Goal: Transaction & Acquisition: Subscribe to service/newsletter

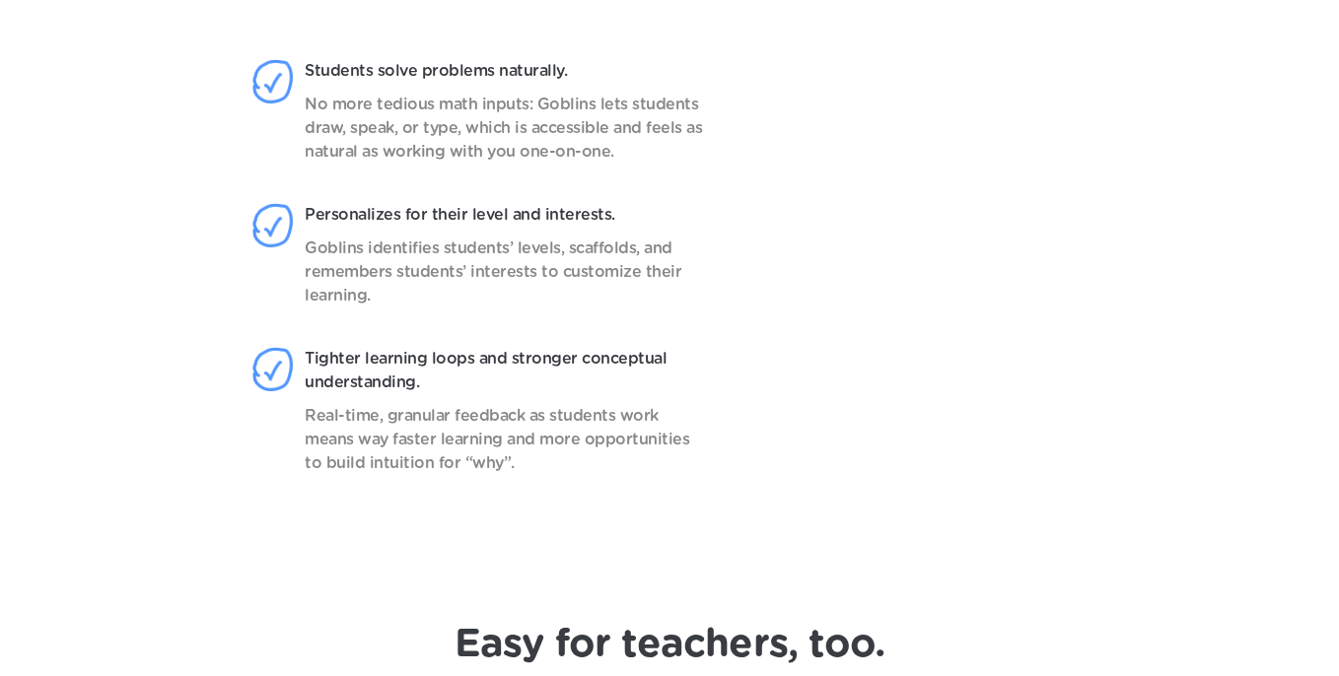
scroll to position [1670, 0]
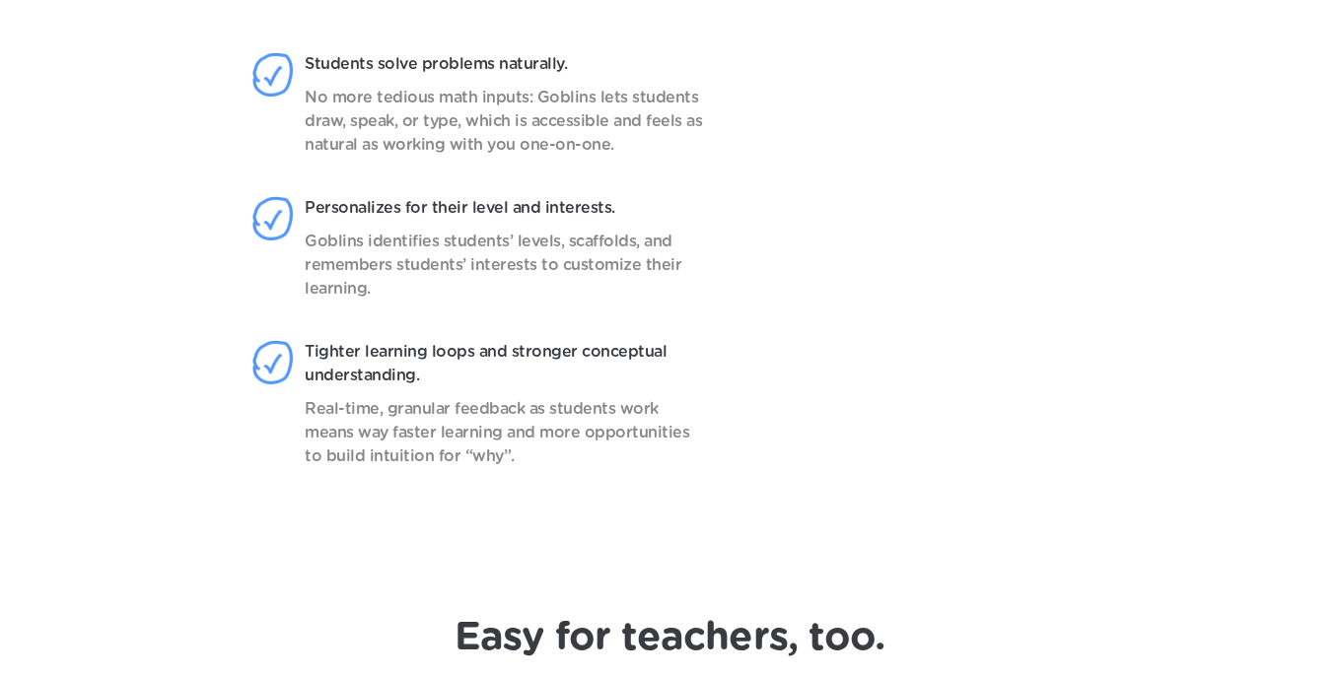
click at [305, 103] on p "No more tedious math inputs: Goblins lets students draw, speak, or type, which …" at bounding box center [505, 121] width 401 height 71
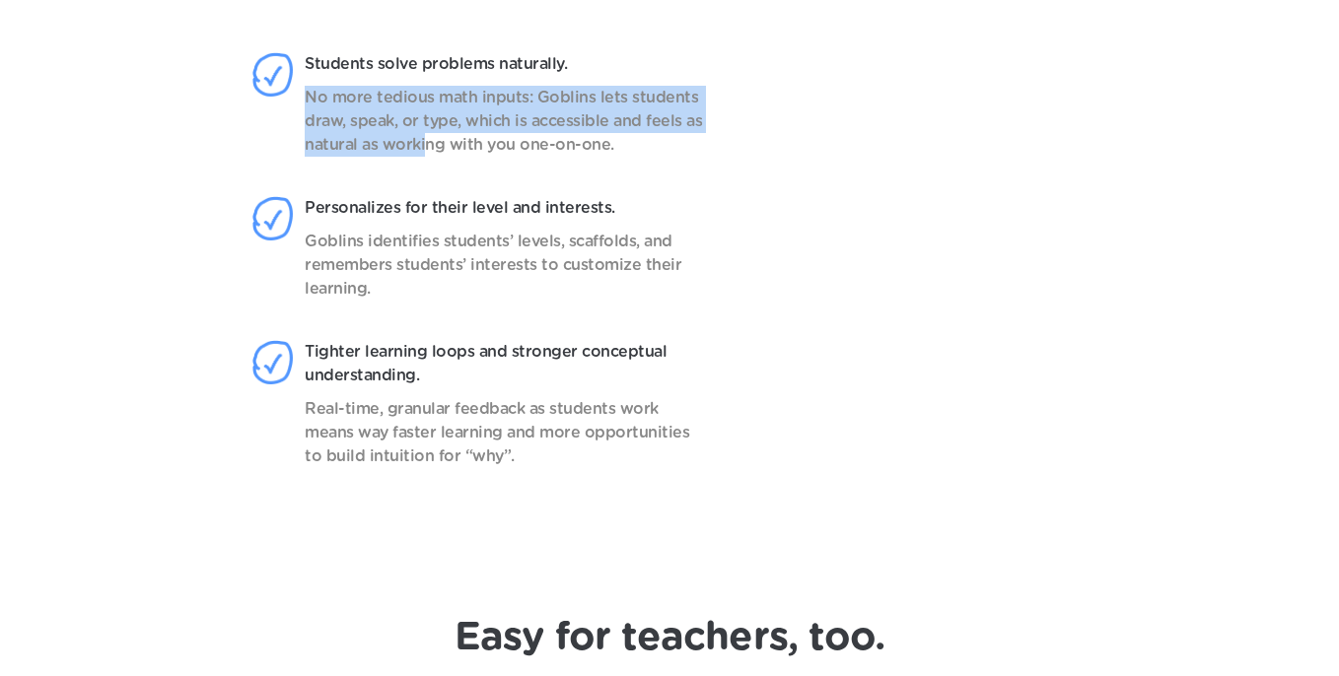
drag, startPoint x: 307, startPoint y: 104, endPoint x: 423, endPoint y: 138, distance: 121.3
click at [423, 138] on p "No more tedious math inputs: Goblins lets students draw, speak, or type, which …" at bounding box center [505, 121] width 401 height 71
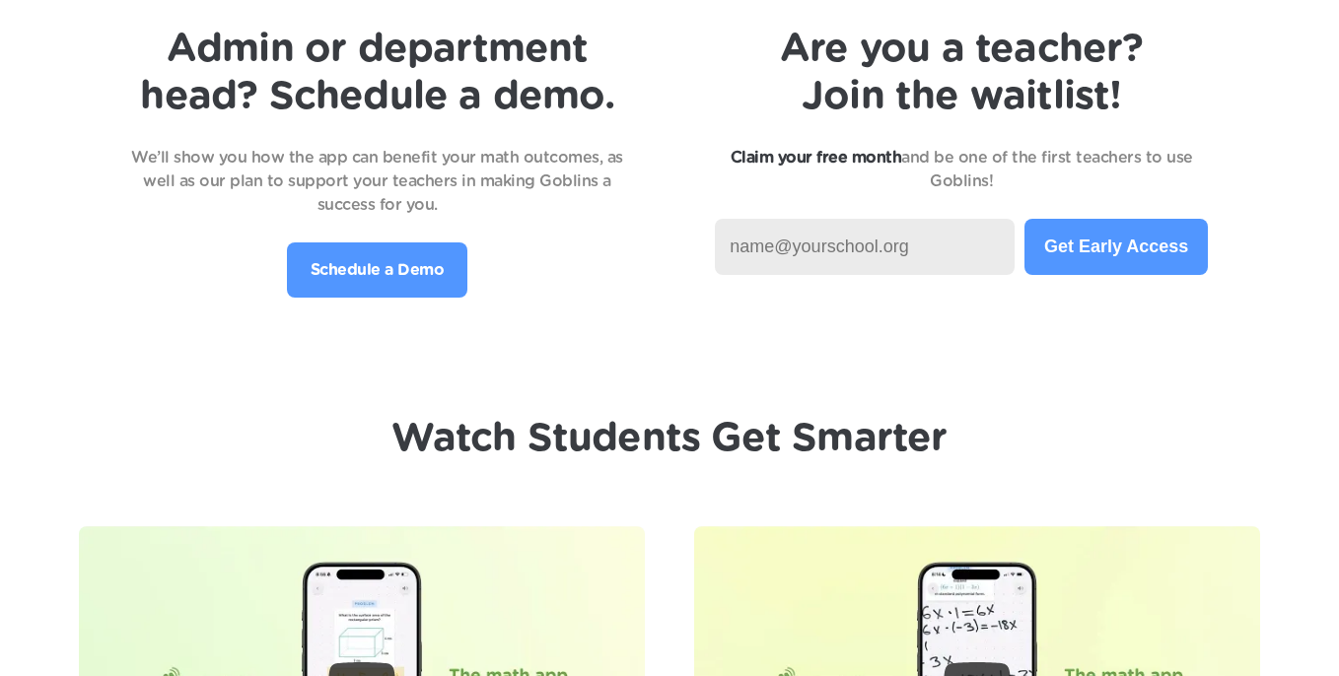
scroll to position [4195, 0]
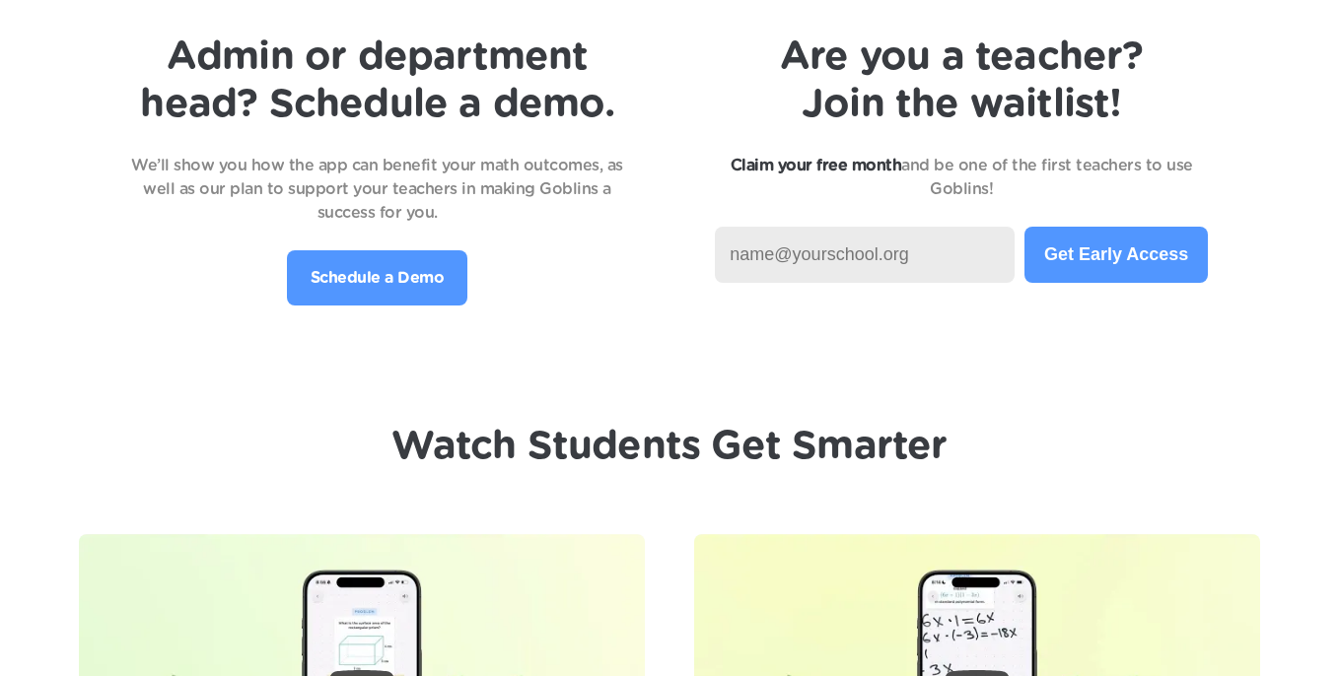
click at [763, 274] on input at bounding box center [865, 255] width 300 height 56
type input "[EMAIL_ADDRESS][DOMAIN_NAME]"
click at [1072, 263] on button "Get Early Access" at bounding box center [1115, 255] width 183 height 56
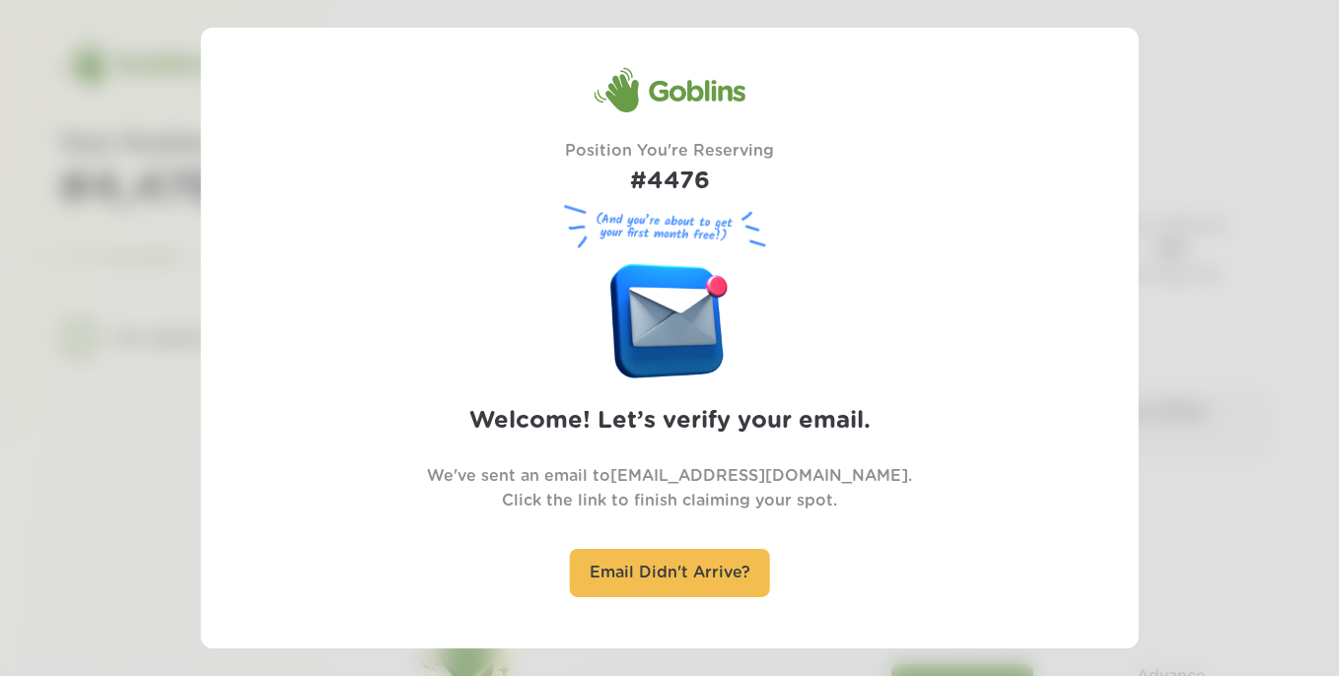
click at [1205, 236] on div at bounding box center [669, 338] width 1339 height 676
click at [739, 296] on div "Goblins Position You're Reserving #4476 (And you’re about to get your first mon…" at bounding box center [669, 338] width 828 height 542
click at [708, 296] on figure at bounding box center [669, 316] width 118 height 124
click at [910, 395] on div "Goblins Position You're Reserving #4476 (And you’re about to get your first mon…" at bounding box center [669, 338] width 828 height 542
click at [1183, 216] on div at bounding box center [669, 338] width 1339 height 676
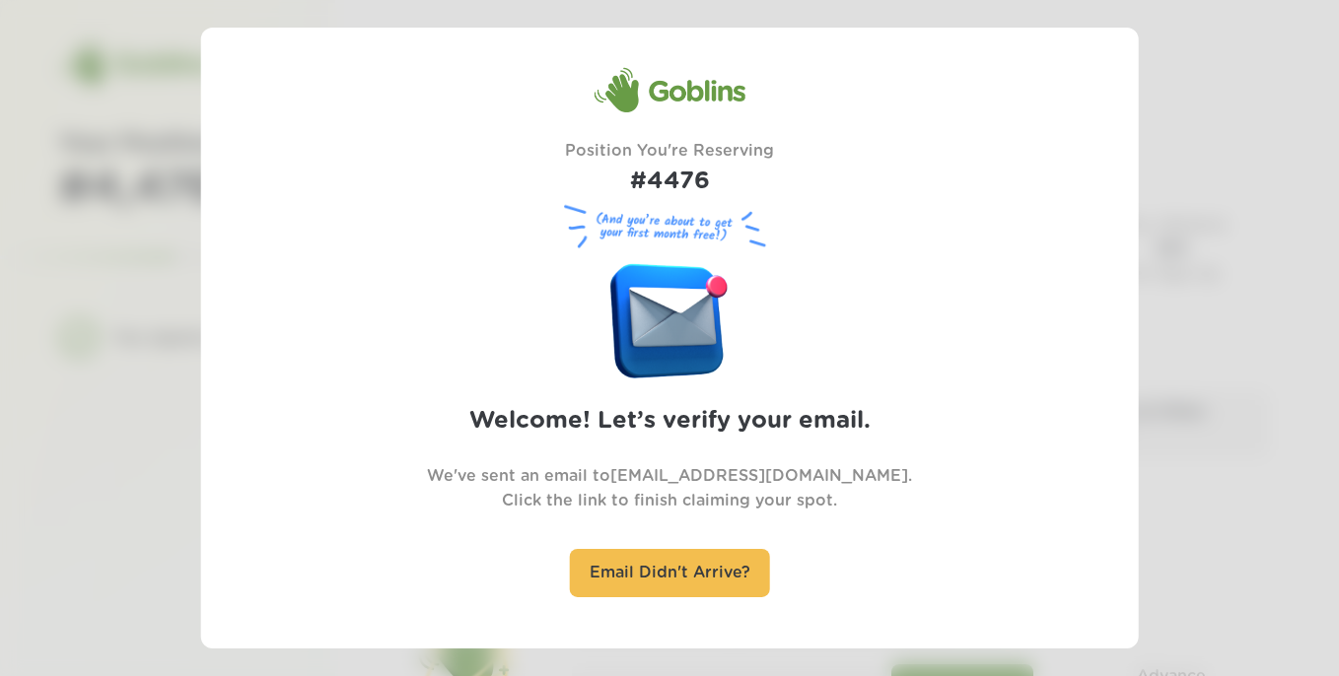
click at [1183, 216] on div at bounding box center [669, 338] width 1339 height 676
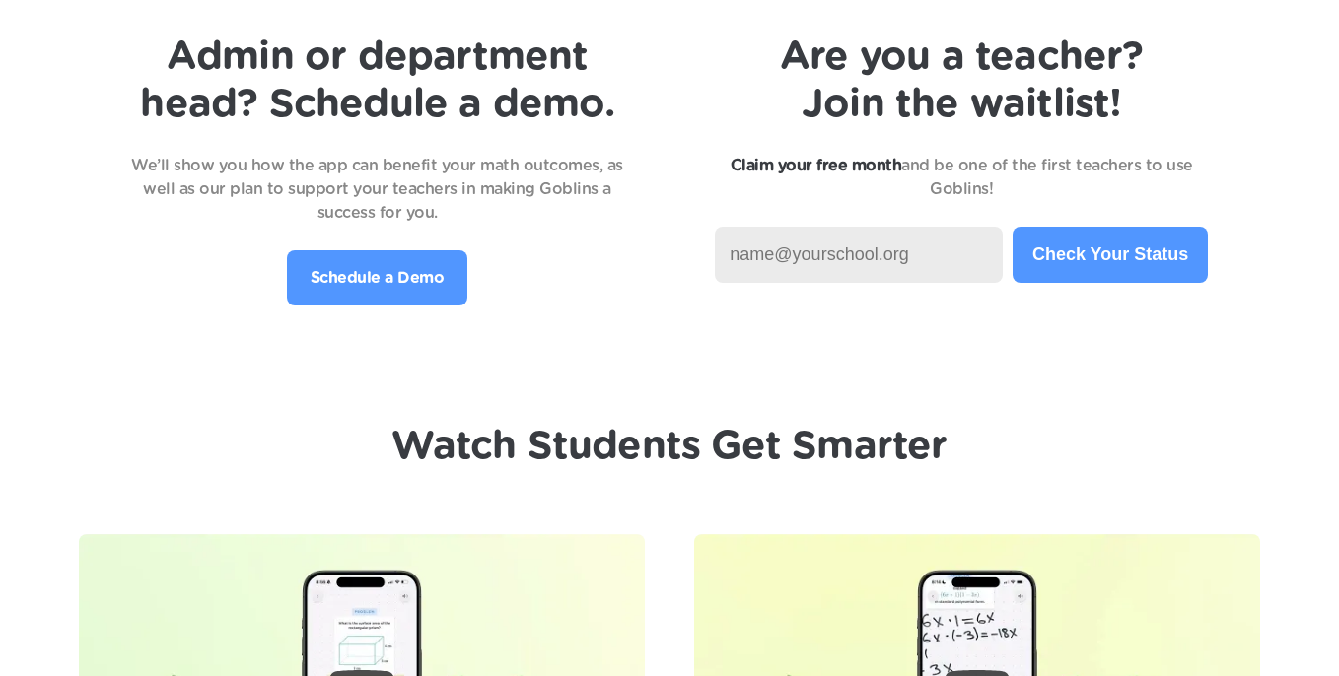
click at [94, 187] on div "Admin or department head? Schedule a demo. We’ll show you how the app can benef…" at bounding box center [669, 170] width 1260 height 272
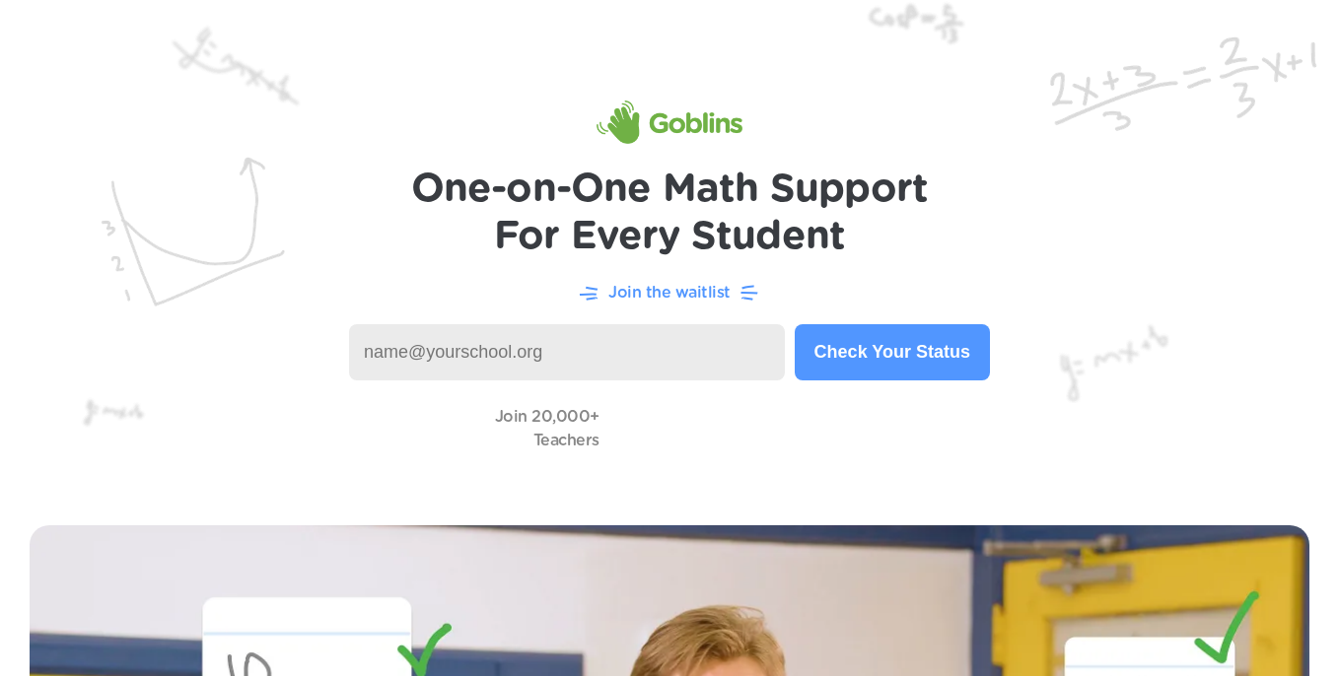
click at [1174, 175] on img at bounding box center [669, 248] width 1339 height 496
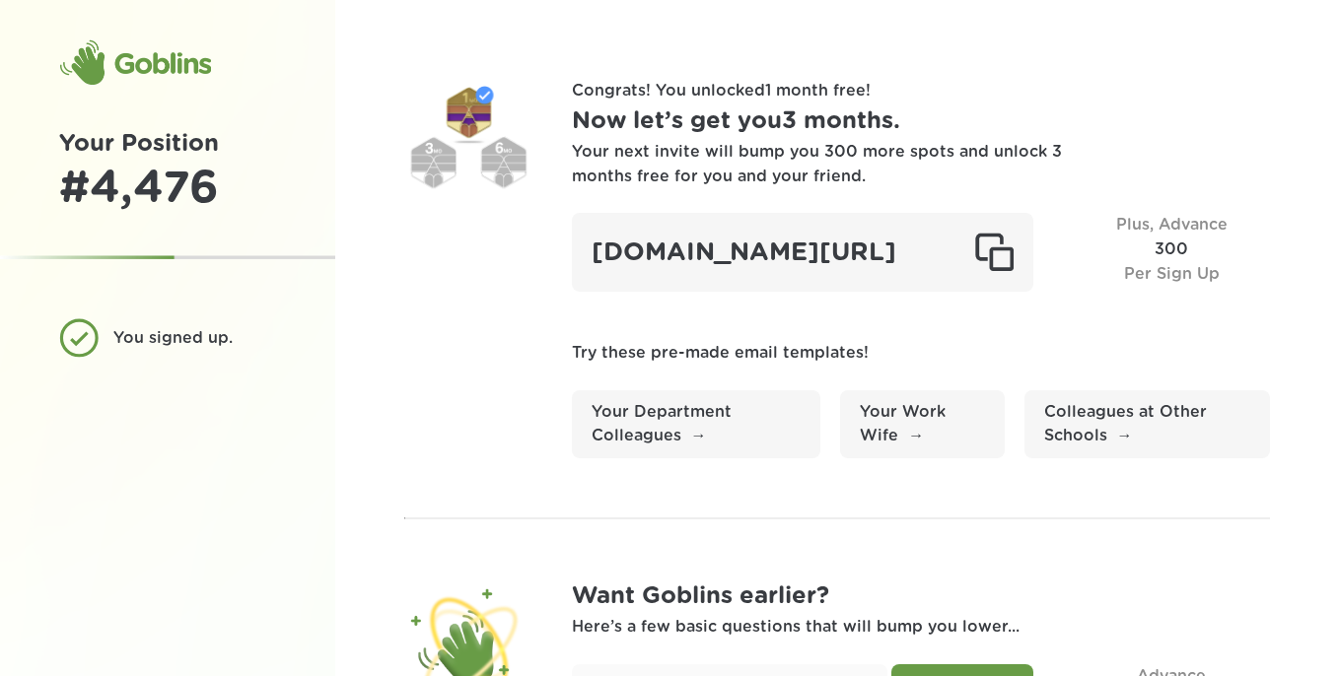
click at [565, 250] on section "Congrats! You unlocked 1 month free ! Now let’s get you 3 months . Your next in…" at bounding box center [837, 269] width 867 height 380
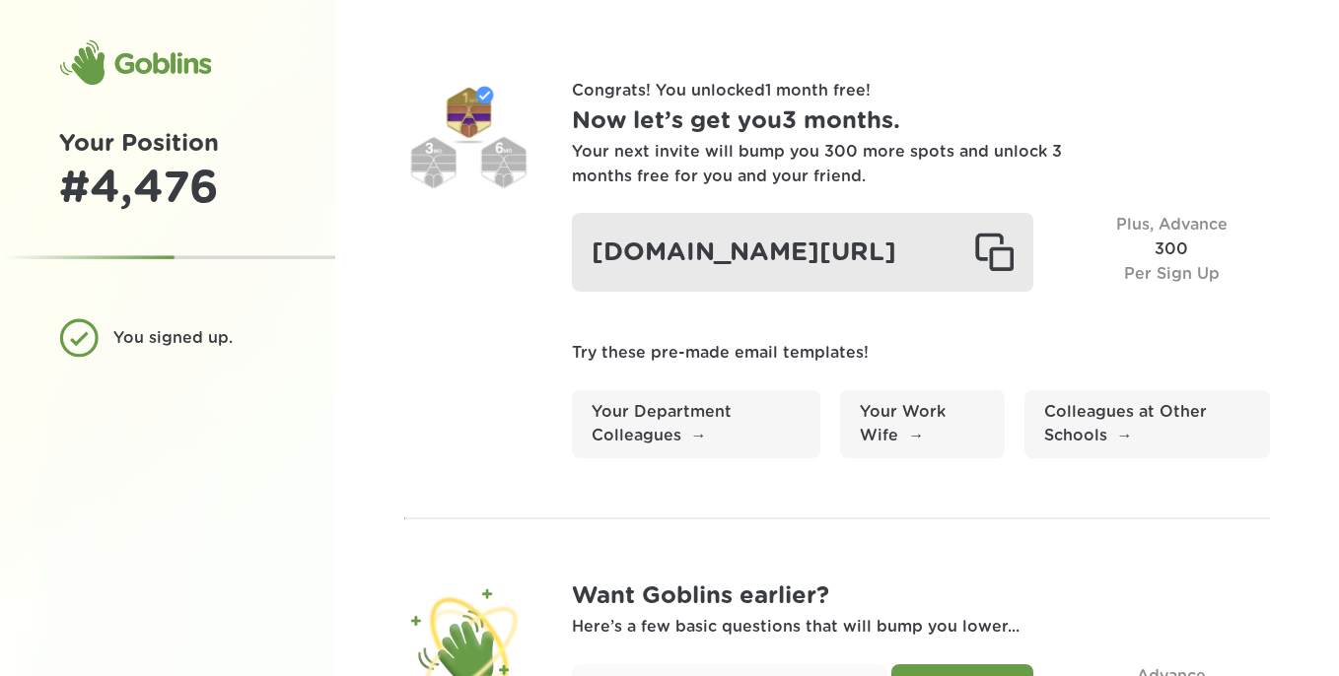
click at [1001, 265] on div at bounding box center [993, 252] width 39 height 39
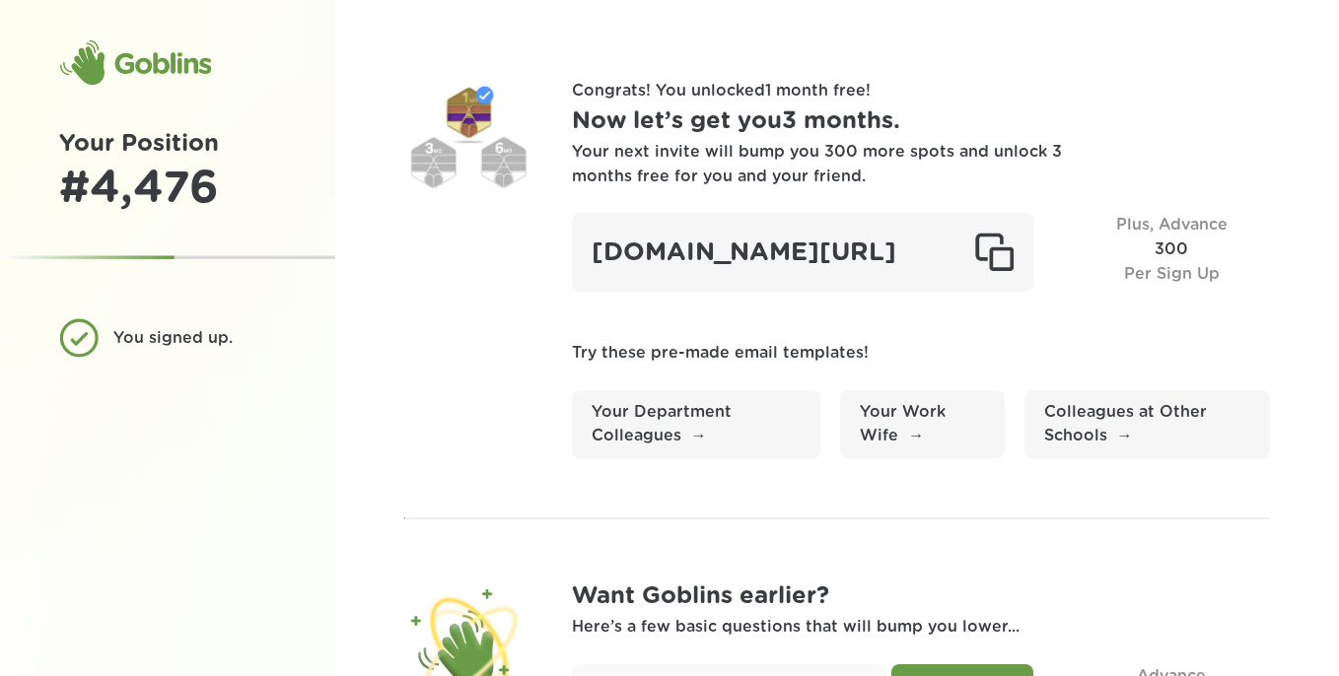
click at [462, 246] on section "Congrats! You unlocked 1 month free ! Now let’s get you 3 months . Your next in…" at bounding box center [837, 269] width 867 height 380
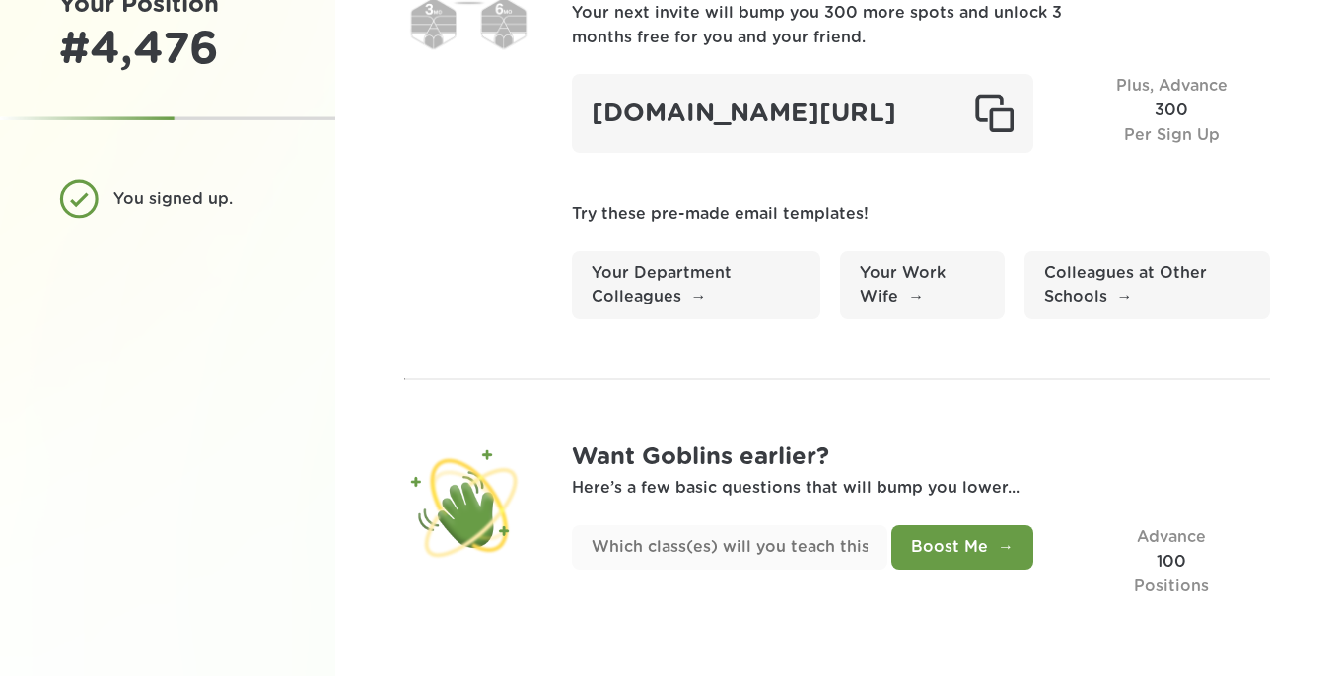
scroll to position [178, 0]
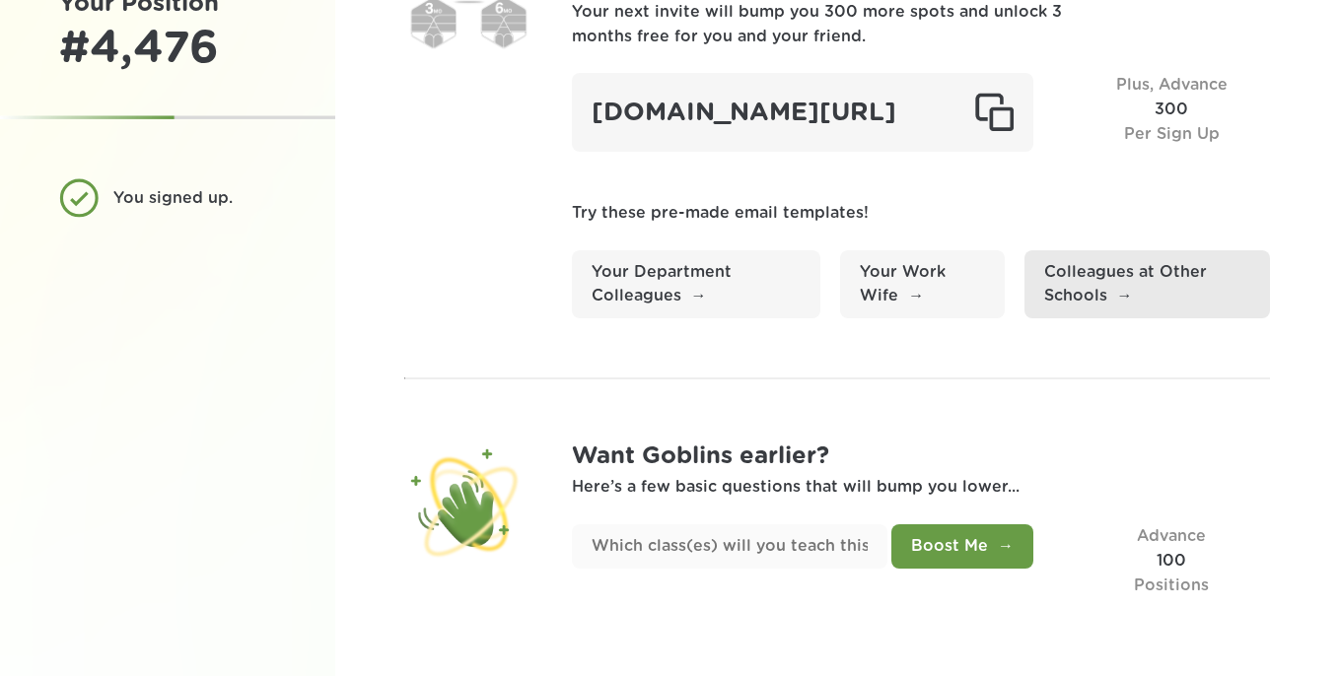
click at [1135, 284] on link "Colleagues at Other Schools" at bounding box center [1146, 284] width 245 height 69
click at [544, 354] on div "Congrats! You unlocked 1 month free ! Now let’s get you 3 months . Your next in…" at bounding box center [837, 268] width 1005 height 816
click at [449, 348] on div "Congrats! You unlocked 1 month free ! Now let’s get you 3 months . Your next in…" at bounding box center [837, 268] width 1005 height 816
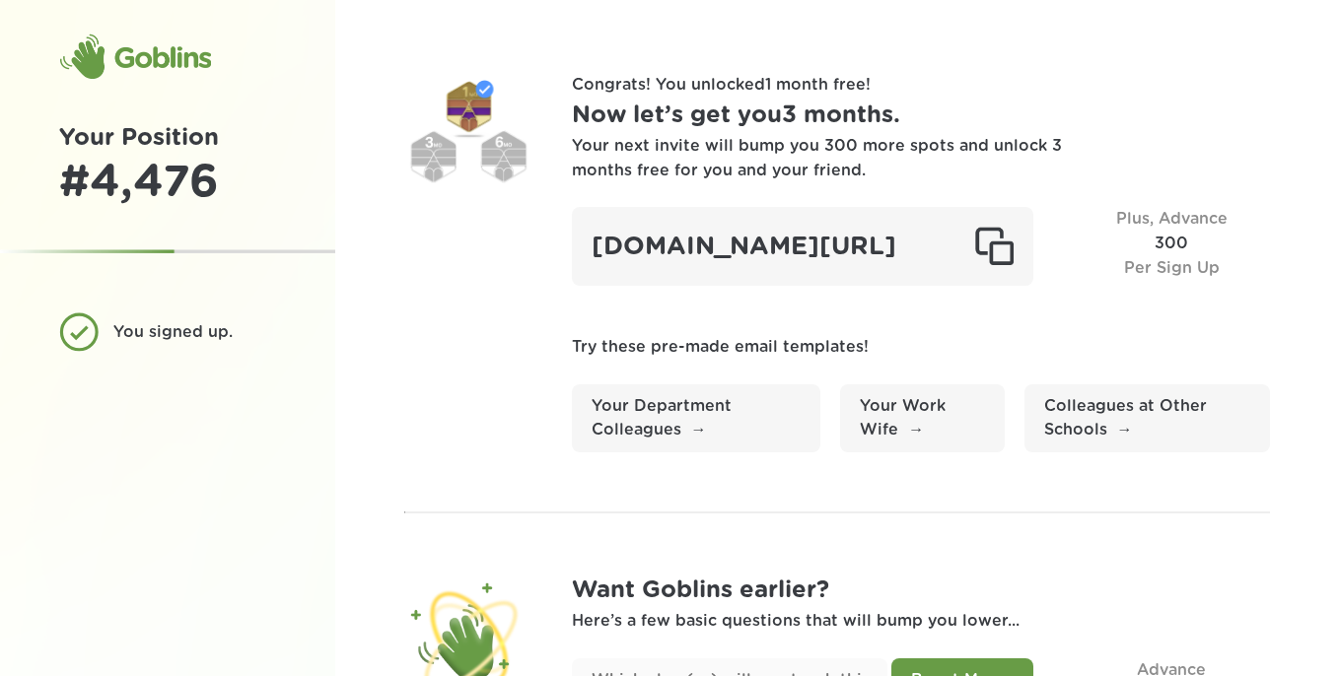
scroll to position [0, 0]
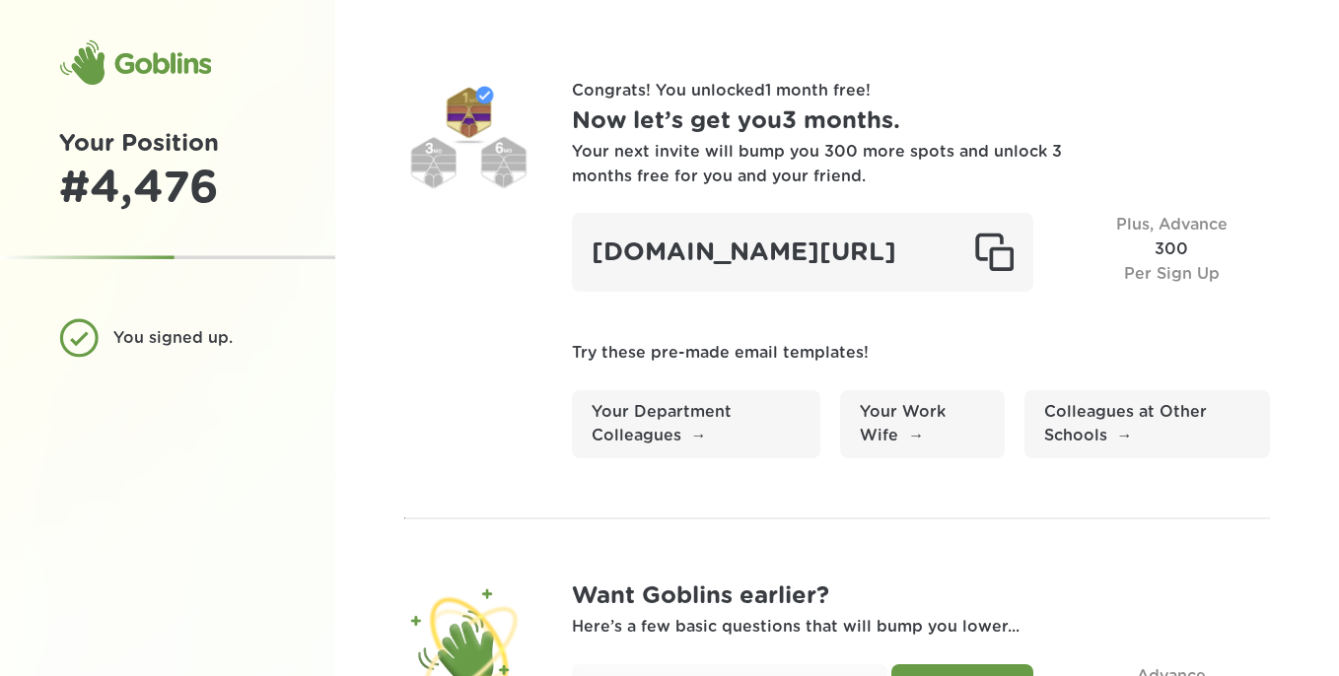
click at [537, 235] on section "Congrats! You unlocked 1 month free ! Now let’s get you 3 months . Your next in…" at bounding box center [837, 269] width 867 height 380
click at [538, 209] on section "Congrats! You unlocked 1 month free ! Now let’s get you 3 months . Your next in…" at bounding box center [837, 269] width 867 height 380
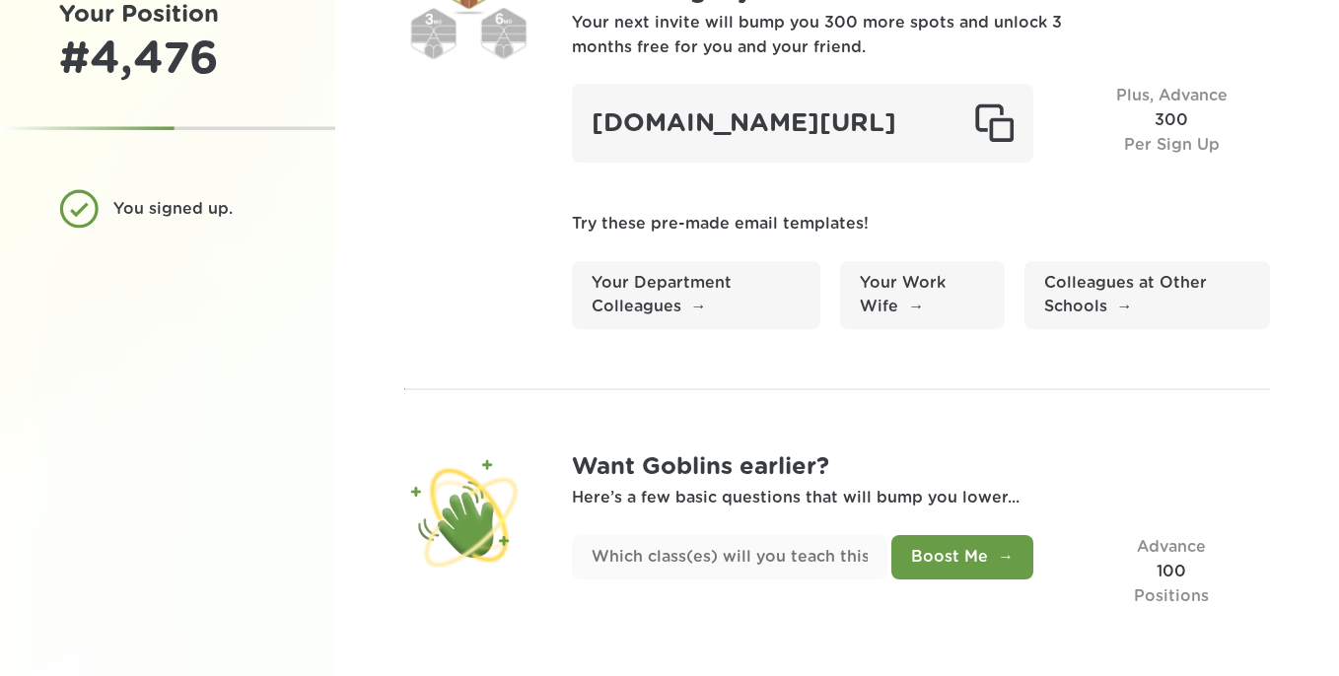
scroll to position [178, 0]
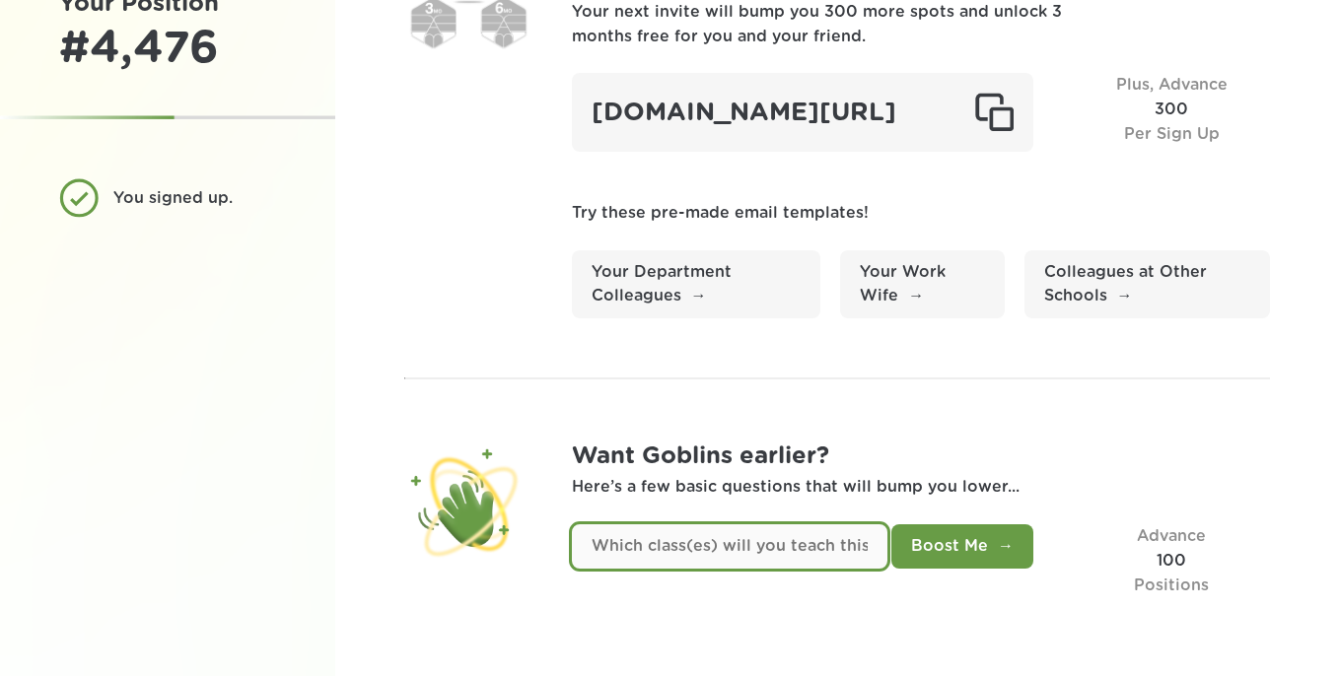
click at [726, 543] on input "text" at bounding box center [730, 546] width 316 height 44
click at [765, 550] on input "text" at bounding box center [730, 546] width 316 height 44
type input "7th Grade Math"
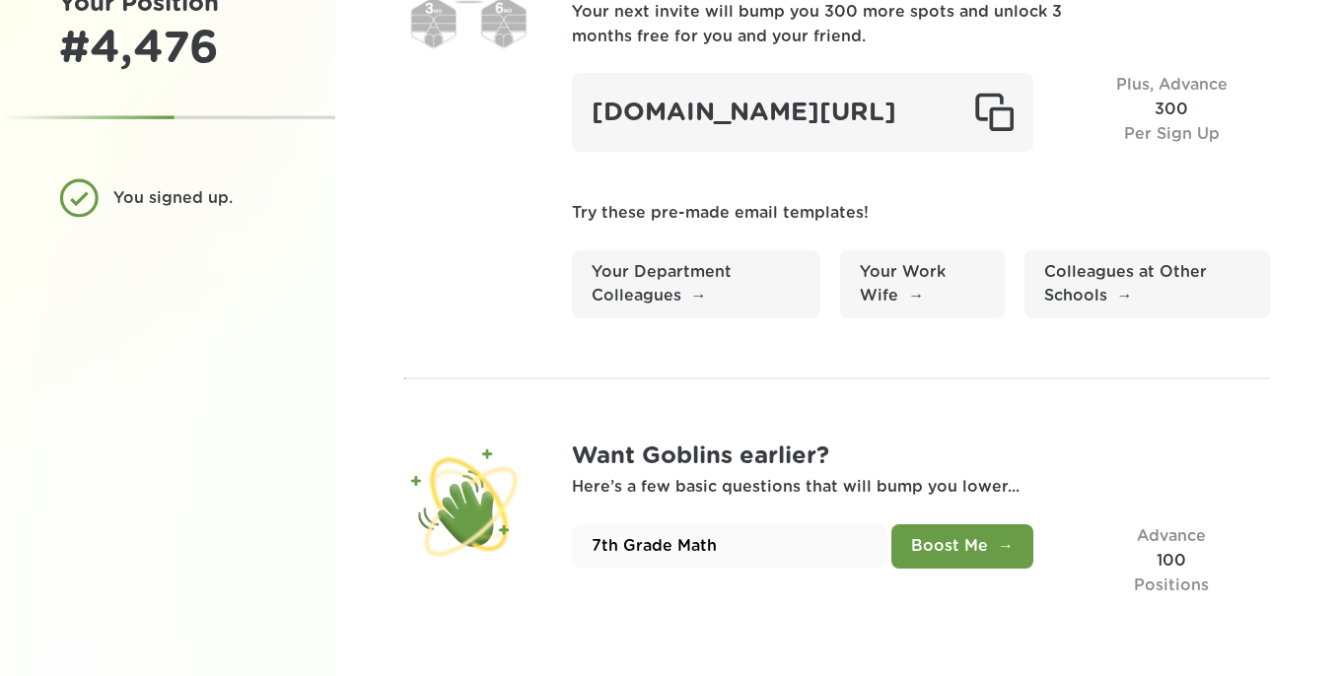
click at [1017, 552] on button "Boost Me" at bounding box center [962, 546] width 142 height 44
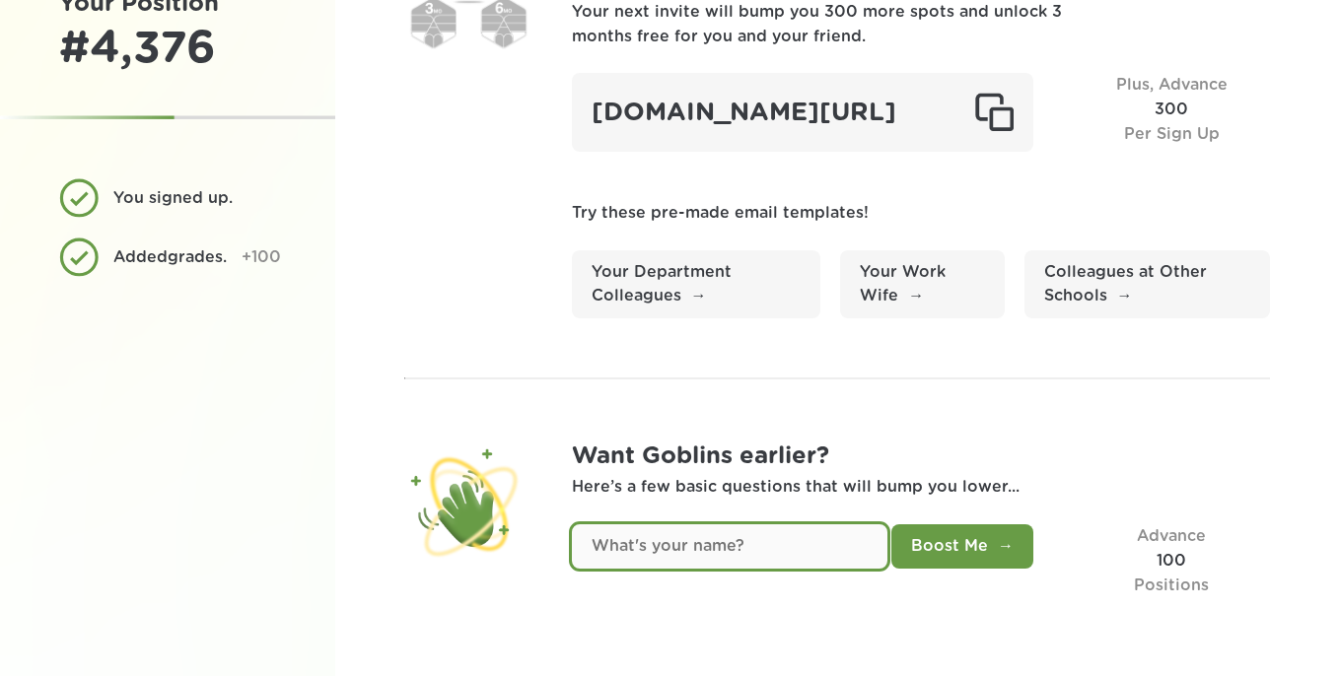
click at [720, 545] on input "text" at bounding box center [730, 546] width 316 height 44
type input "Rob"
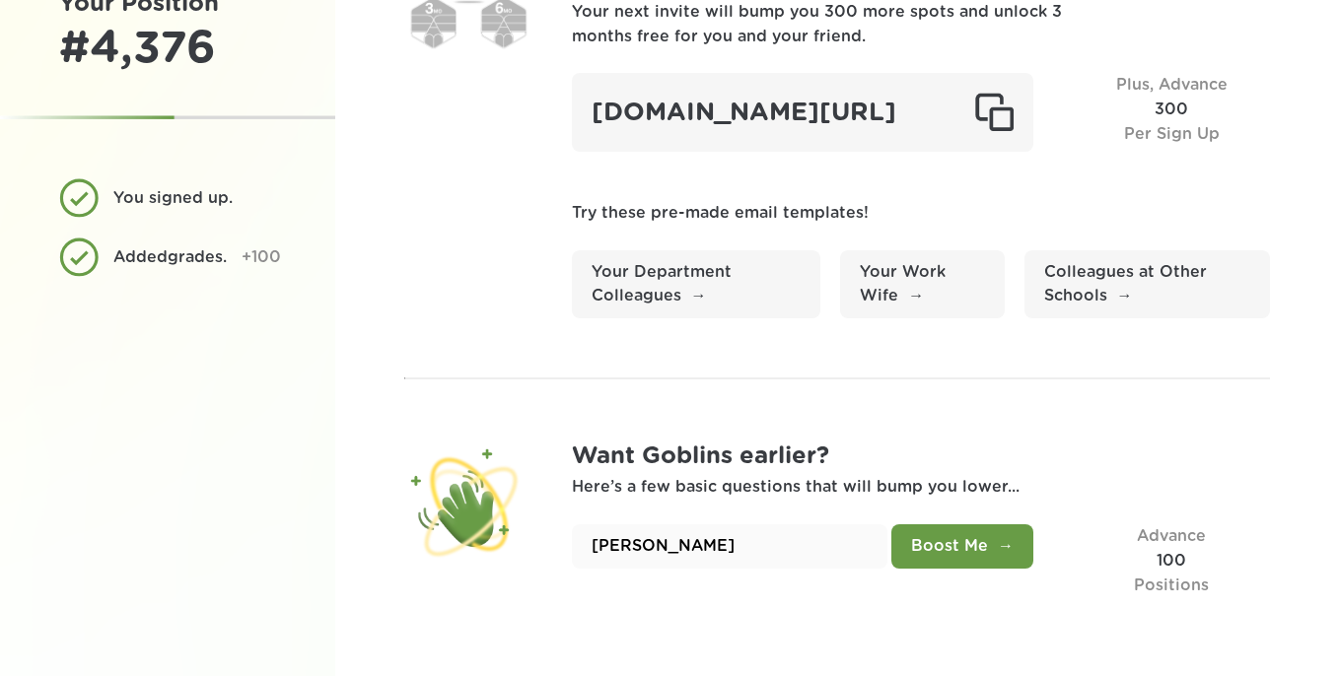
click at [923, 559] on button "Boost Me" at bounding box center [962, 546] width 142 height 44
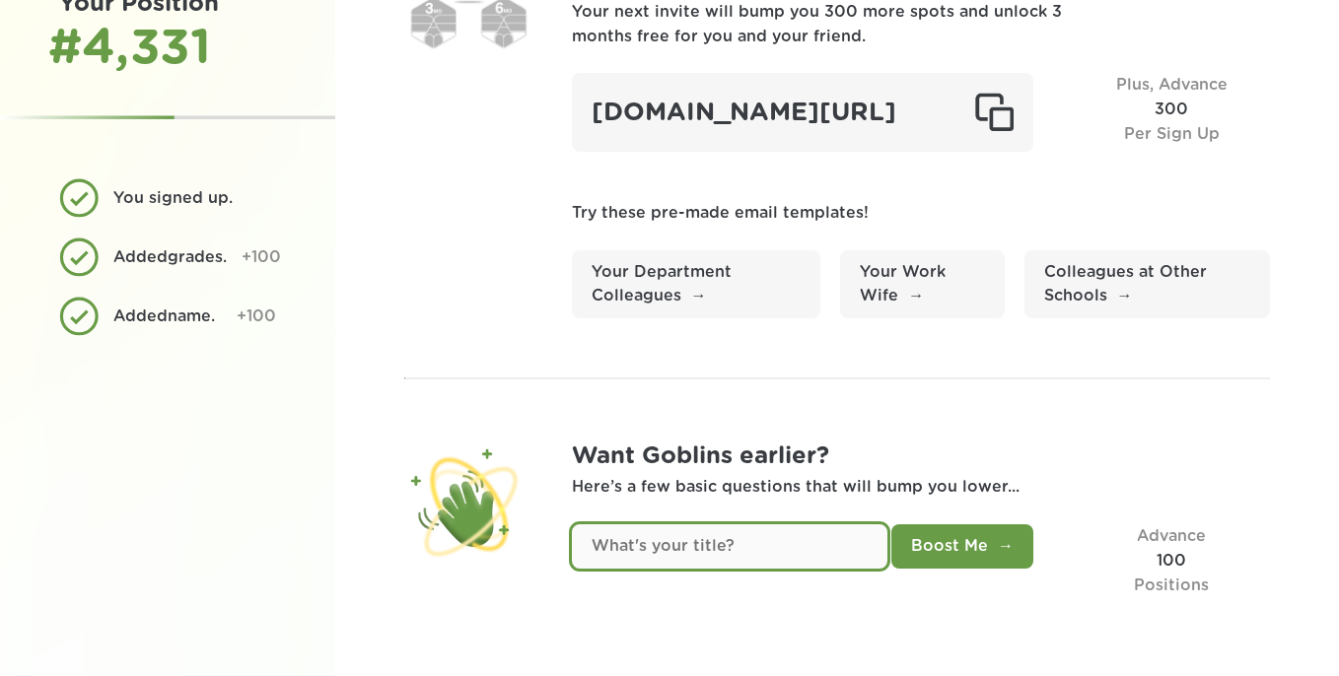
click at [762, 546] on input "text" at bounding box center [730, 546] width 316 height 44
type input "Math Teacher"
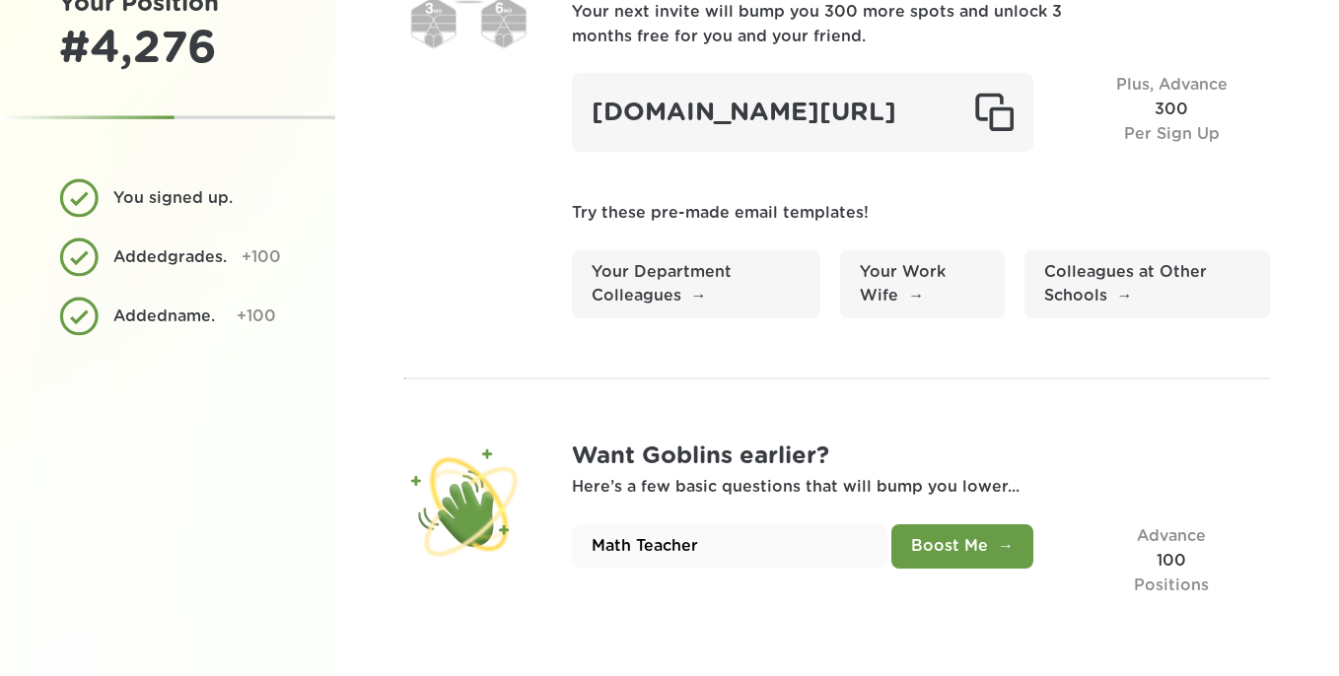
click at [985, 560] on button "Boost Me" at bounding box center [962, 546] width 142 height 44
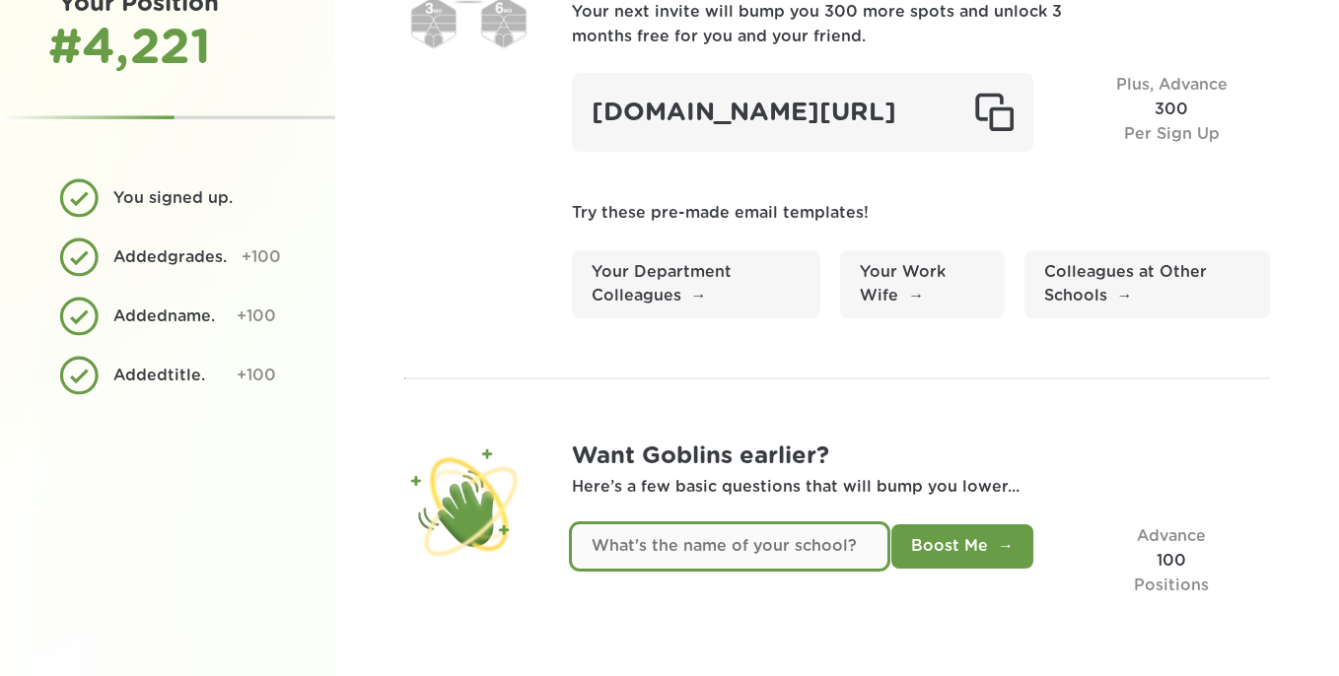
click at [781, 554] on input "text" at bounding box center [730, 546] width 316 height 44
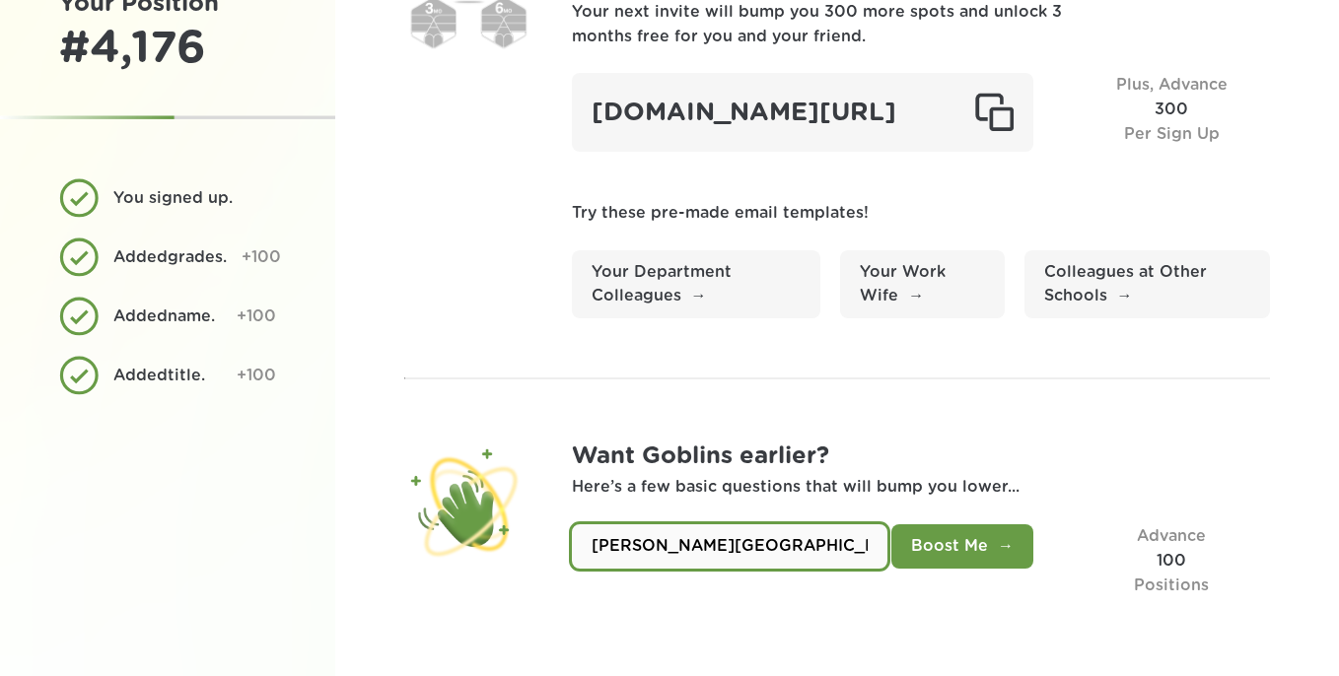
type input "Brewer Community School"
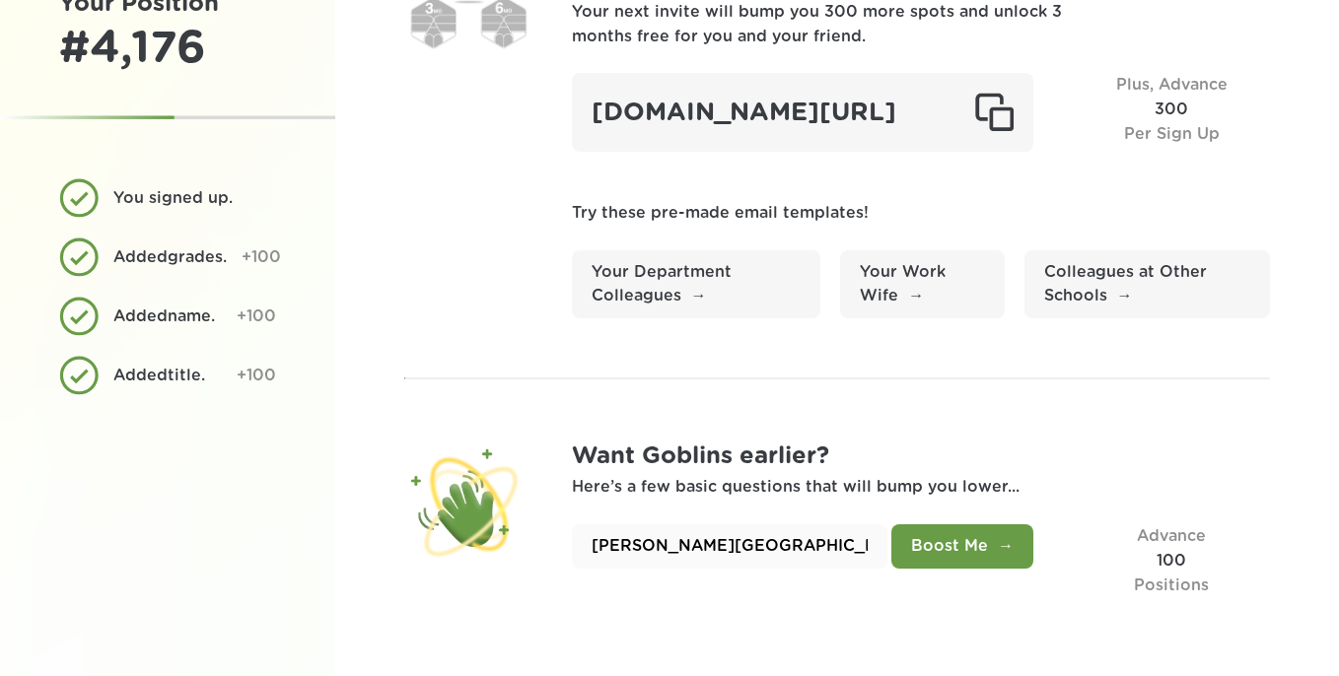
click at [965, 532] on button "Boost Me" at bounding box center [962, 546] width 142 height 44
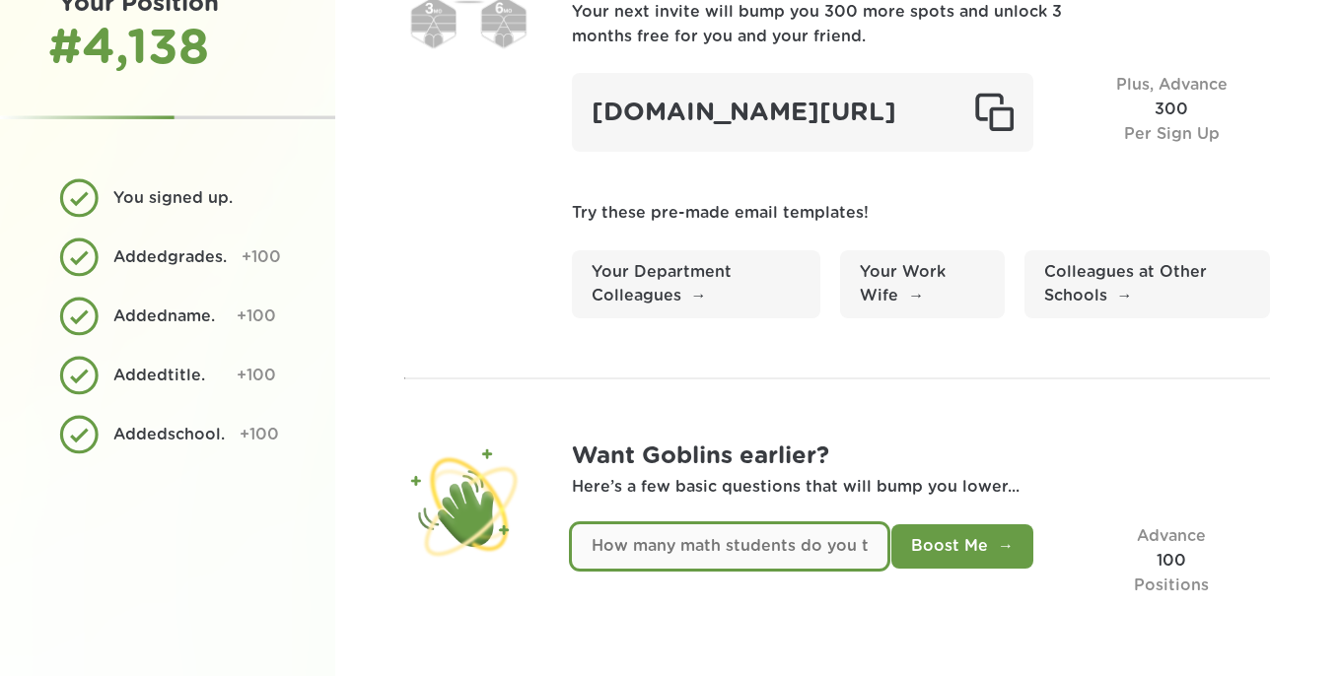
click at [739, 548] on input "text" at bounding box center [730, 546] width 316 height 44
drag, startPoint x: 725, startPoint y: 550, endPoint x: 797, endPoint y: 543, distance: 72.3
click at [827, 551] on input "text" at bounding box center [730, 546] width 316 height 44
click at [797, 543] on input "text" at bounding box center [730, 546] width 316 height 44
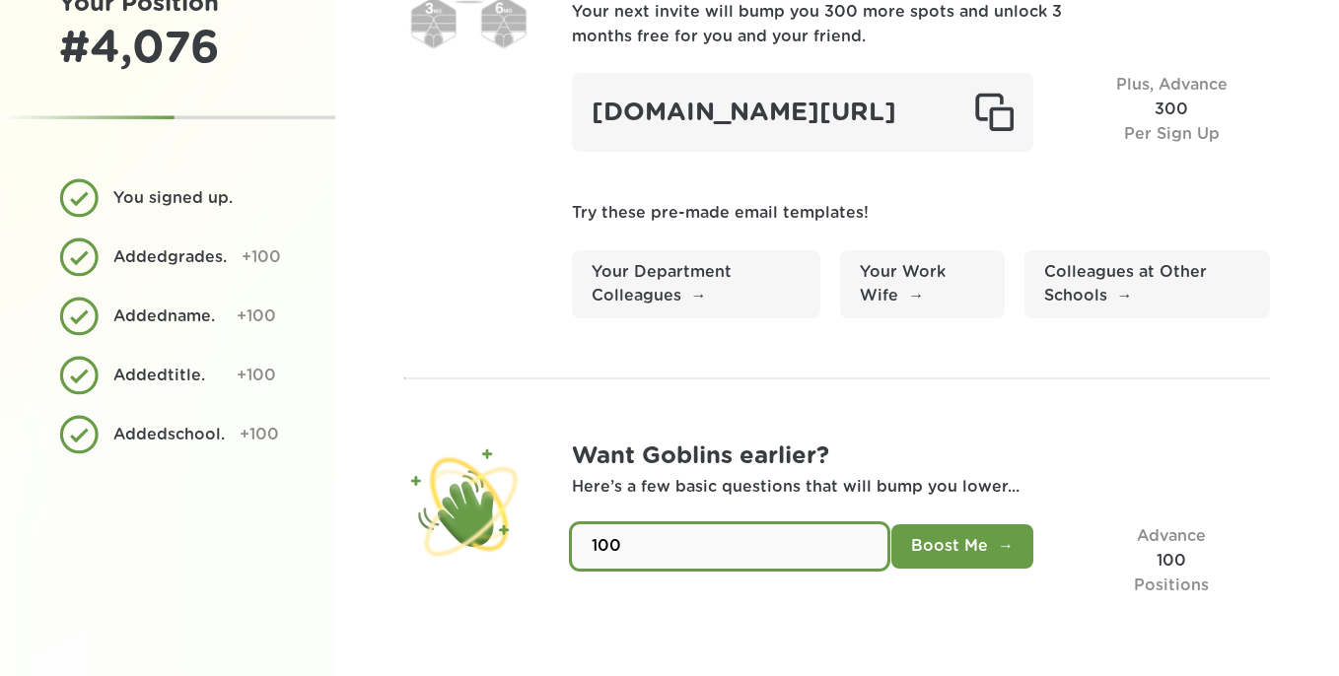
type input "100"
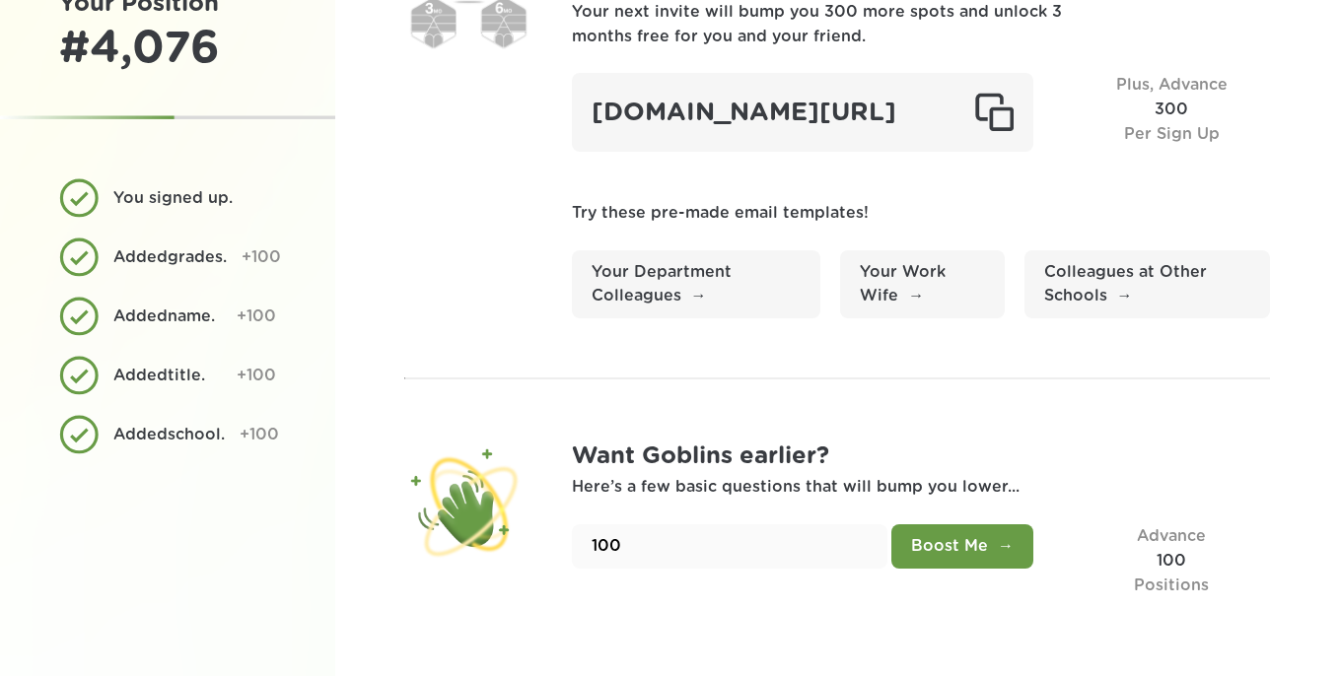
click at [944, 559] on button "Boost Me" at bounding box center [962, 546] width 142 height 44
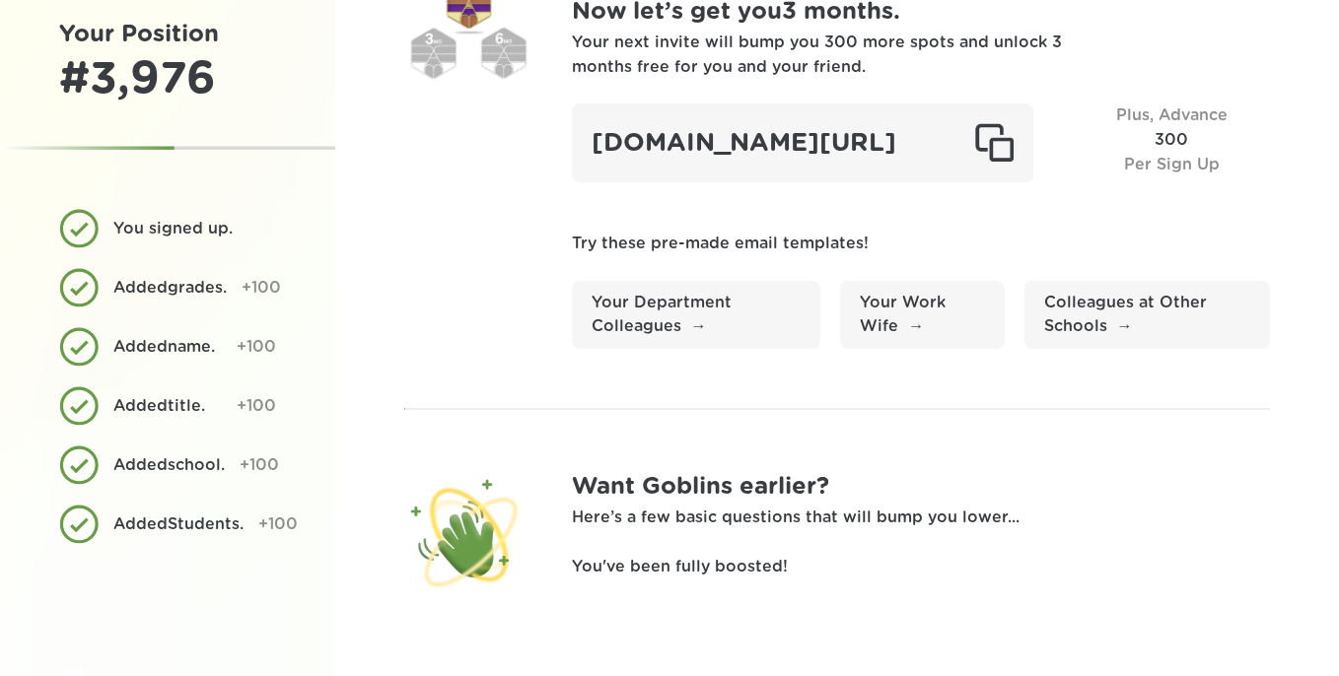
click at [729, 550] on div "Want Goblins earlier? Here’s a few basic questions that will bump you lower... …" at bounding box center [921, 533] width 699 height 128
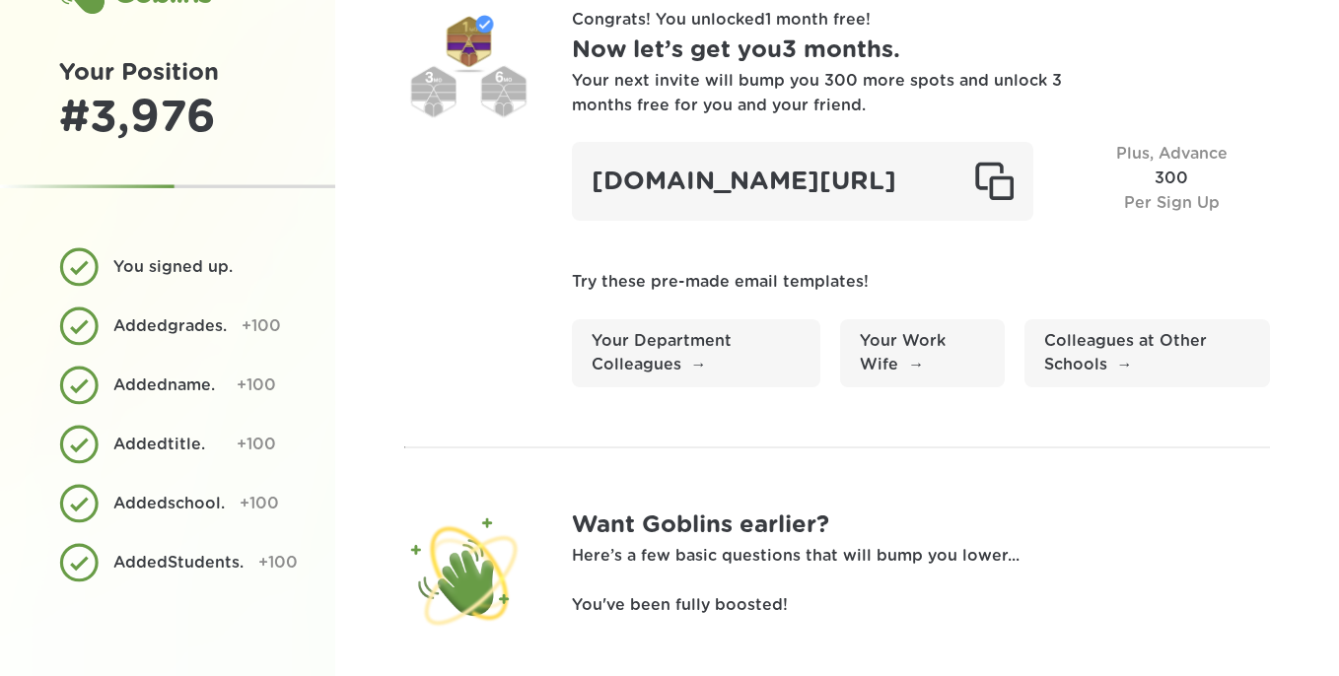
scroll to position [0, 0]
